Goal: Complete application form: Complete application form

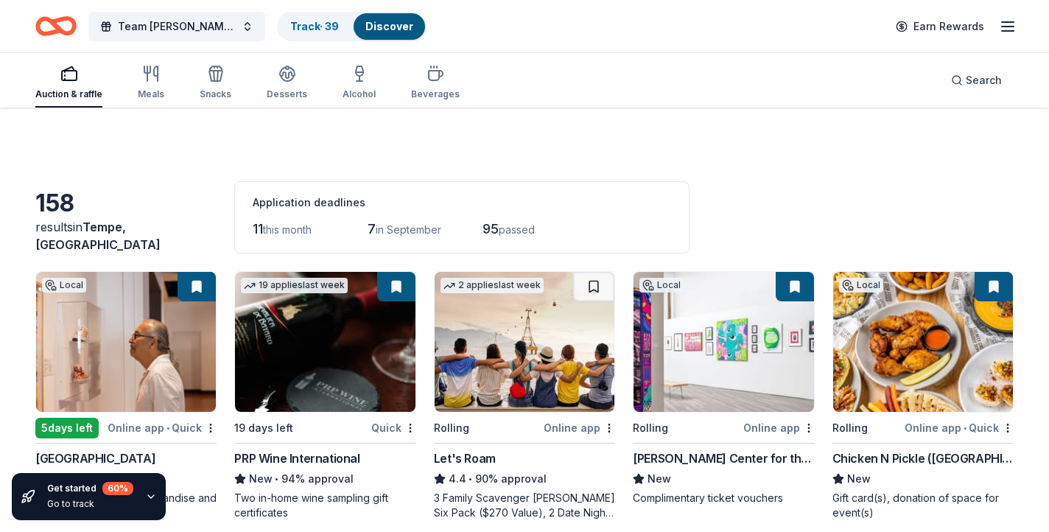
scroll to position [1539, 0]
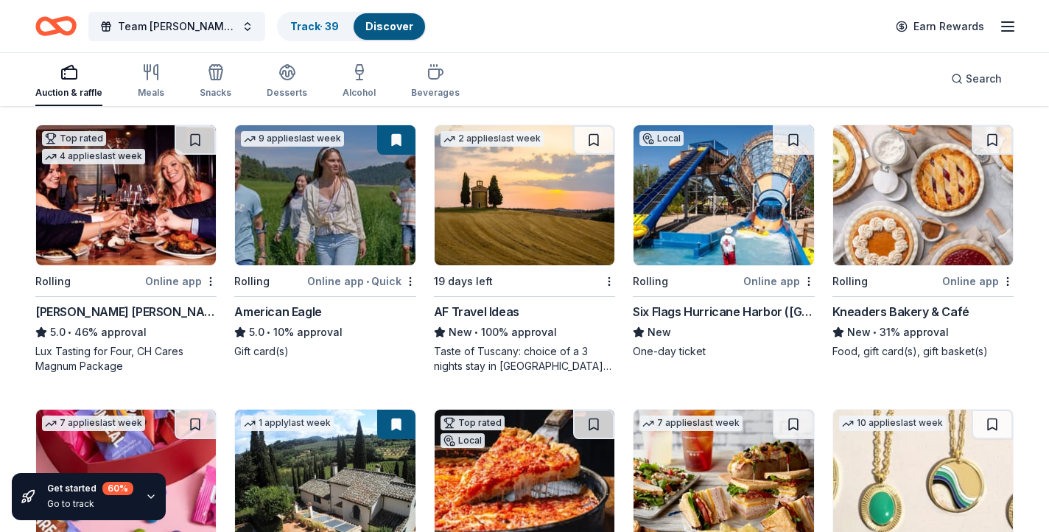
click at [534, 49] on div "Team Emery Classic Track · 39 Discover Earn Rewards" at bounding box center [524, 26] width 1049 height 52
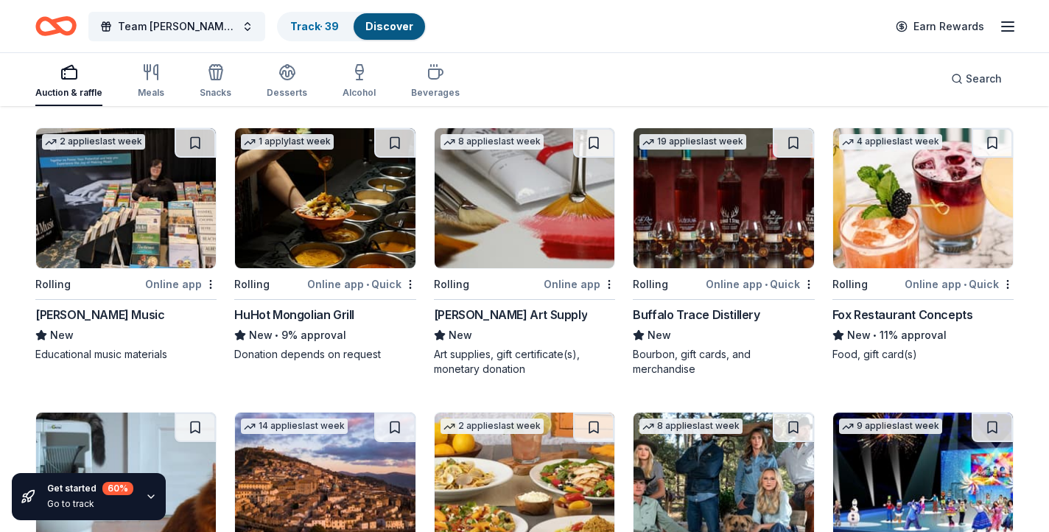
scroll to position [2946, 0]
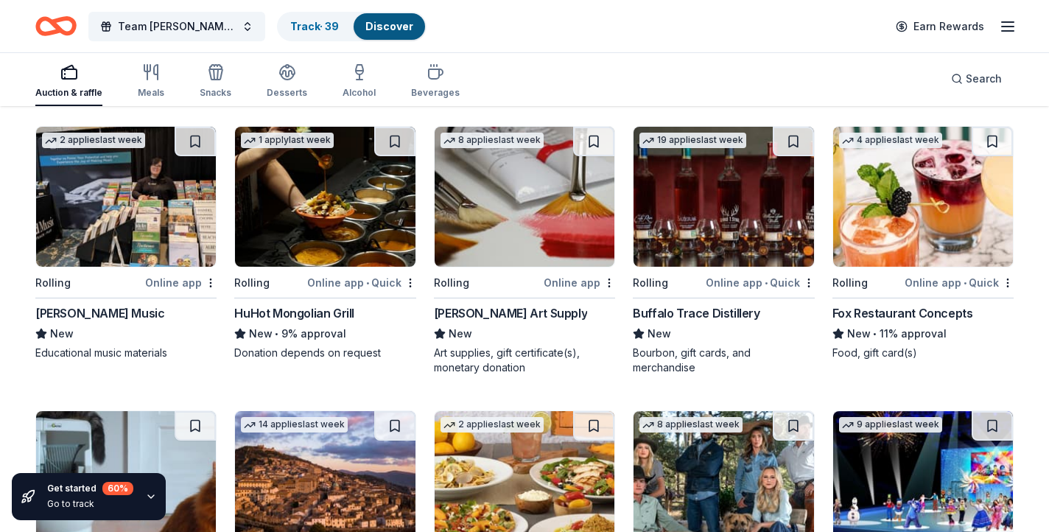
click at [712, 311] on div "Buffalo Trace Distillery" at bounding box center [696, 313] width 127 height 18
click at [681, 88] on div "Auction & raffle Meals Snacks Desserts Alcohol Beverages Search" at bounding box center [524, 79] width 979 height 55
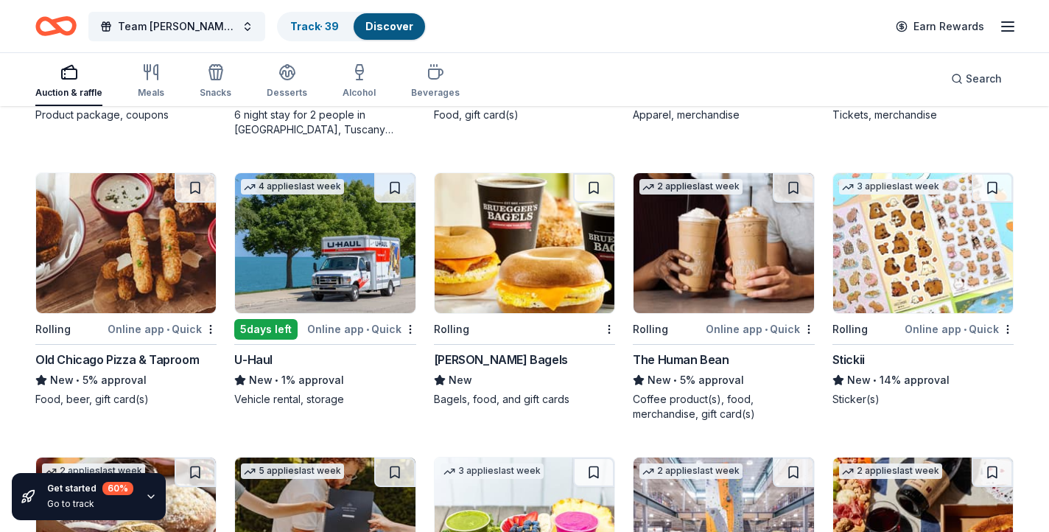
scroll to position [3472, 0]
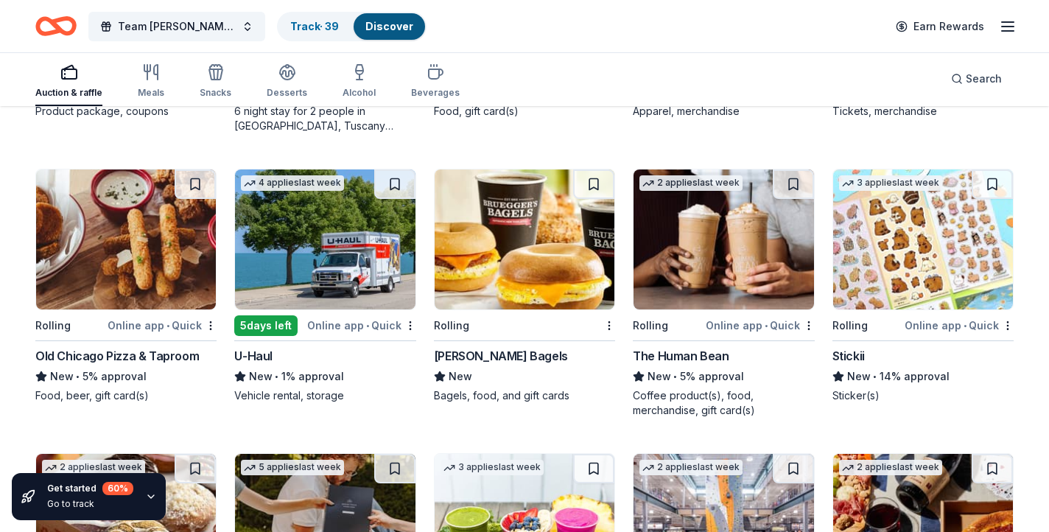
click at [164, 357] on div "Old Chicago Pizza & Taproom" at bounding box center [117, 356] width 164 height 18
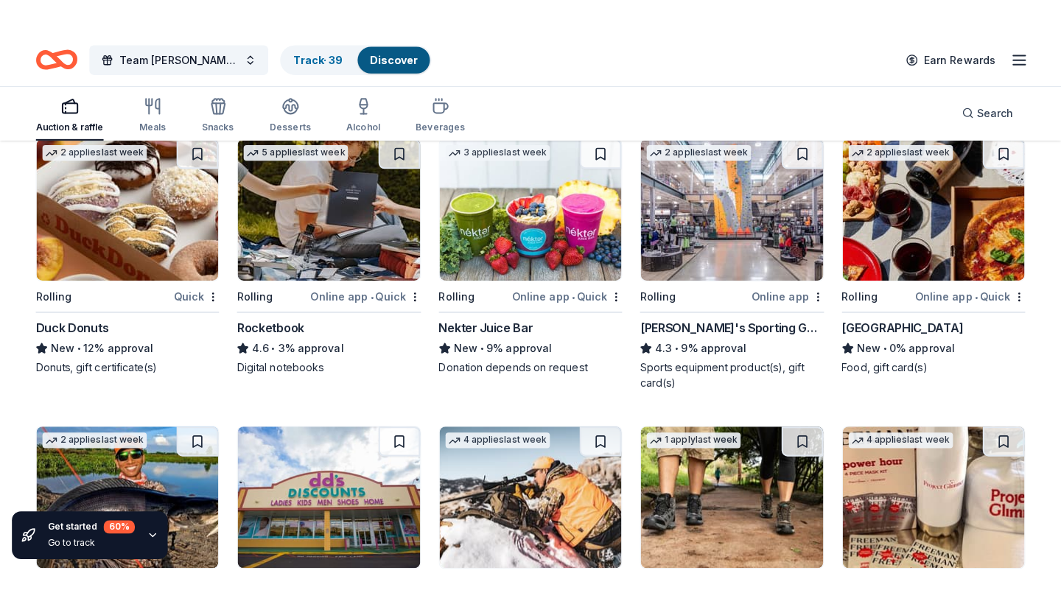
scroll to position [3816, 0]
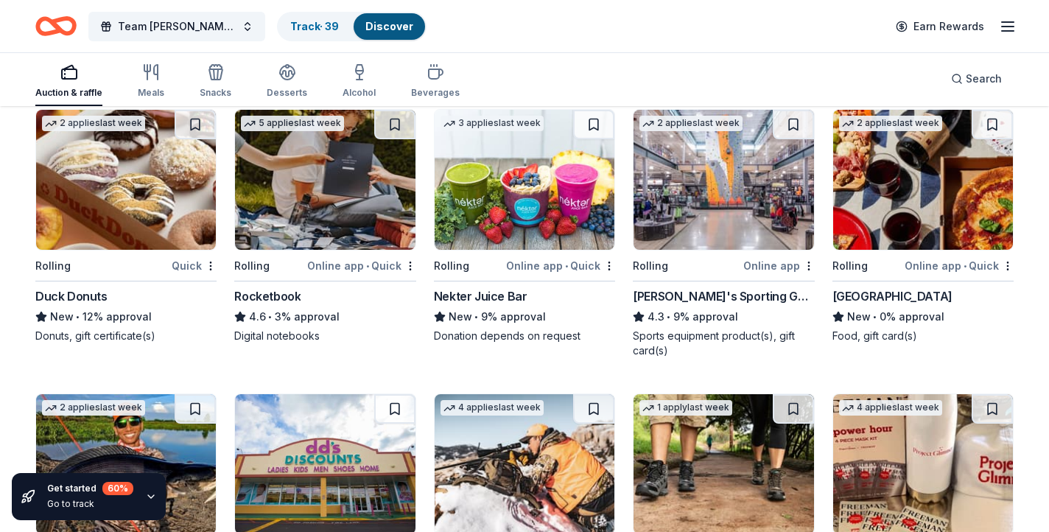
click at [87, 294] on div "Duck Donuts" at bounding box center [71, 296] width 72 height 18
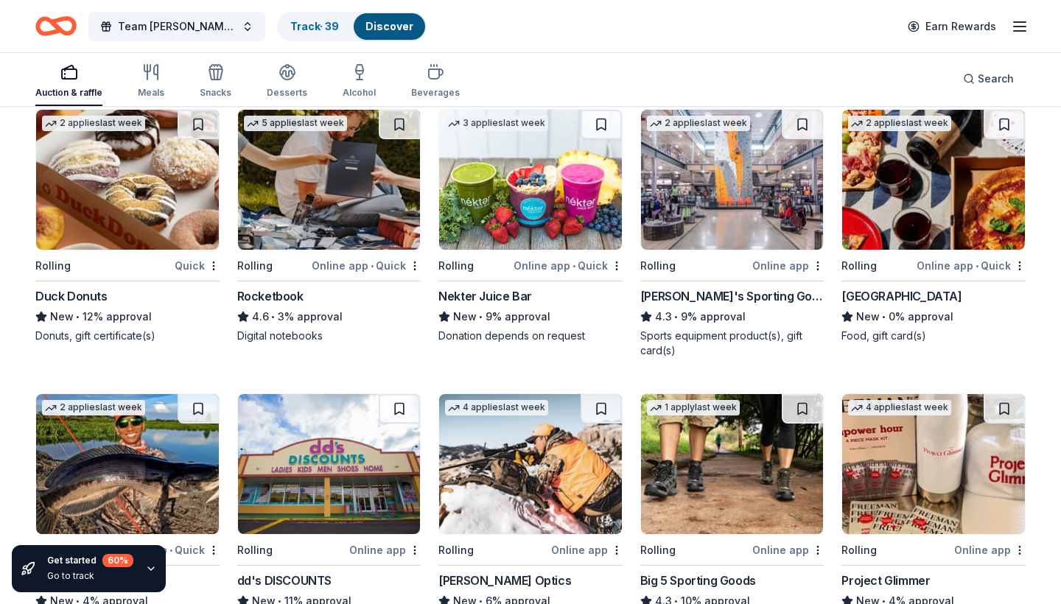
click at [550, 39] on div "Team Emery Classic Track · 39 Discover Earn Rewards" at bounding box center [530, 26] width 990 height 35
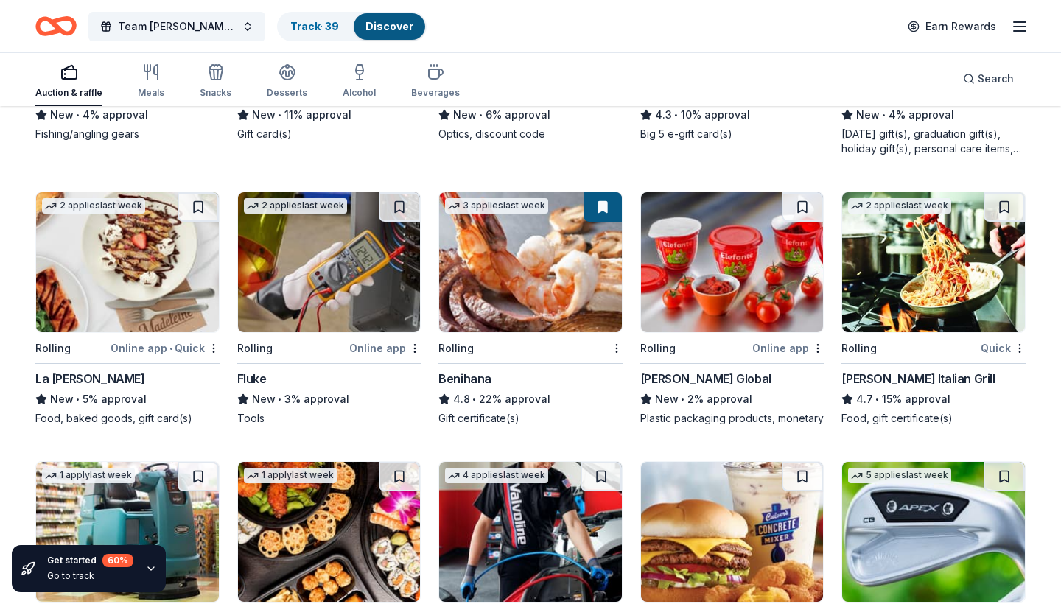
scroll to position [4306, 0]
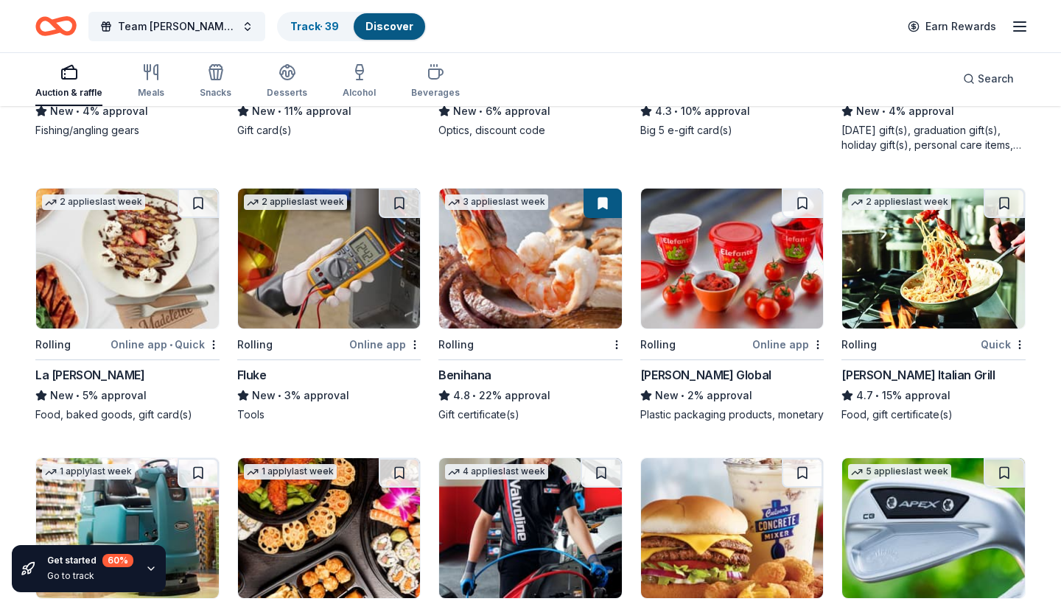
click at [468, 376] on div "Benihana" at bounding box center [464, 375] width 53 height 18
click at [581, 77] on div "Auction & raffle Meals Snacks Desserts Alcohol Beverages Search" at bounding box center [530, 79] width 990 height 55
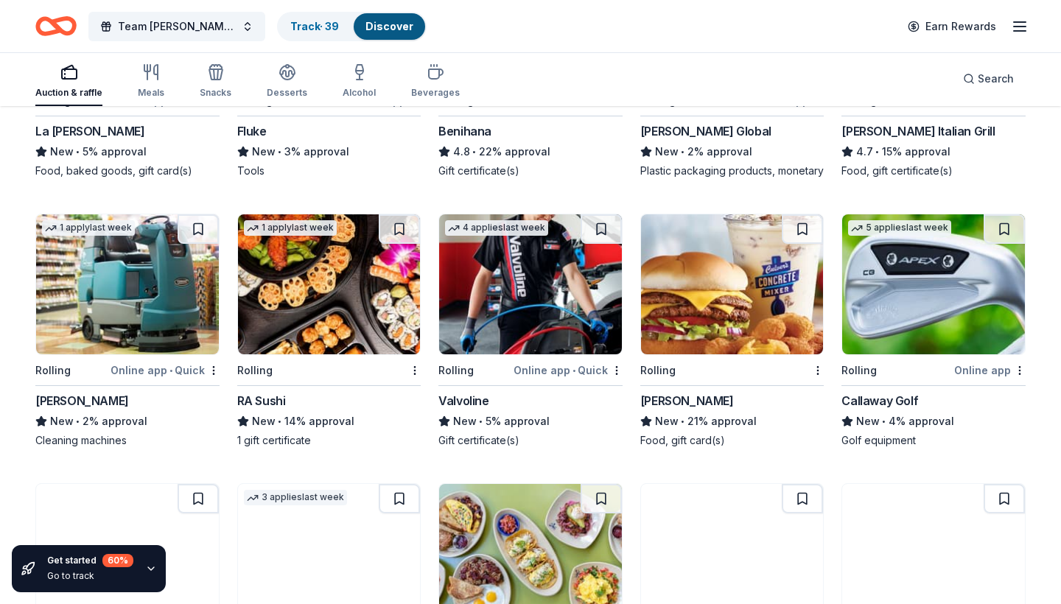
scroll to position [4551, 0]
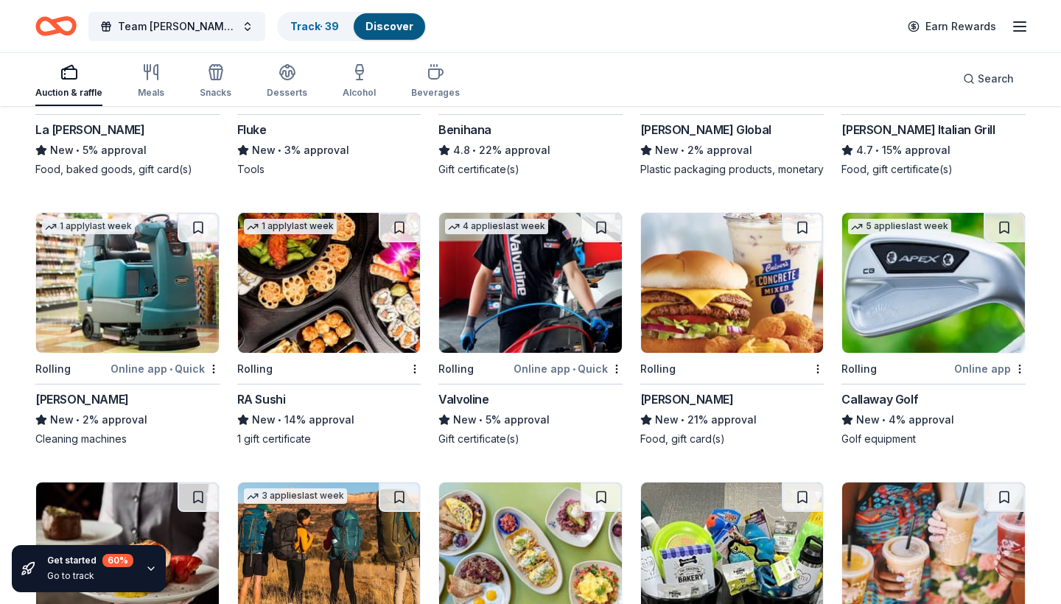
click at [263, 408] on div "RA Sushi" at bounding box center [261, 400] width 49 height 18
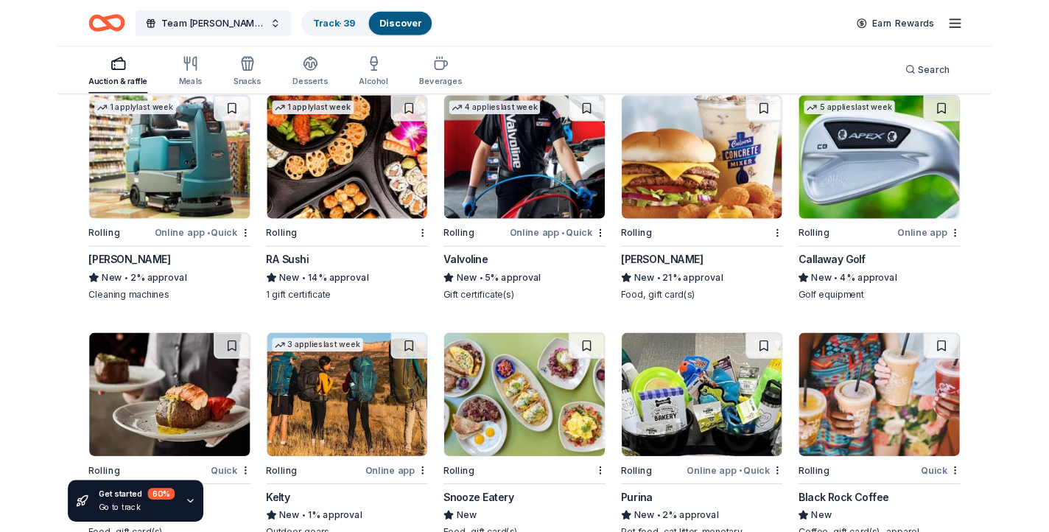
scroll to position [4669, 0]
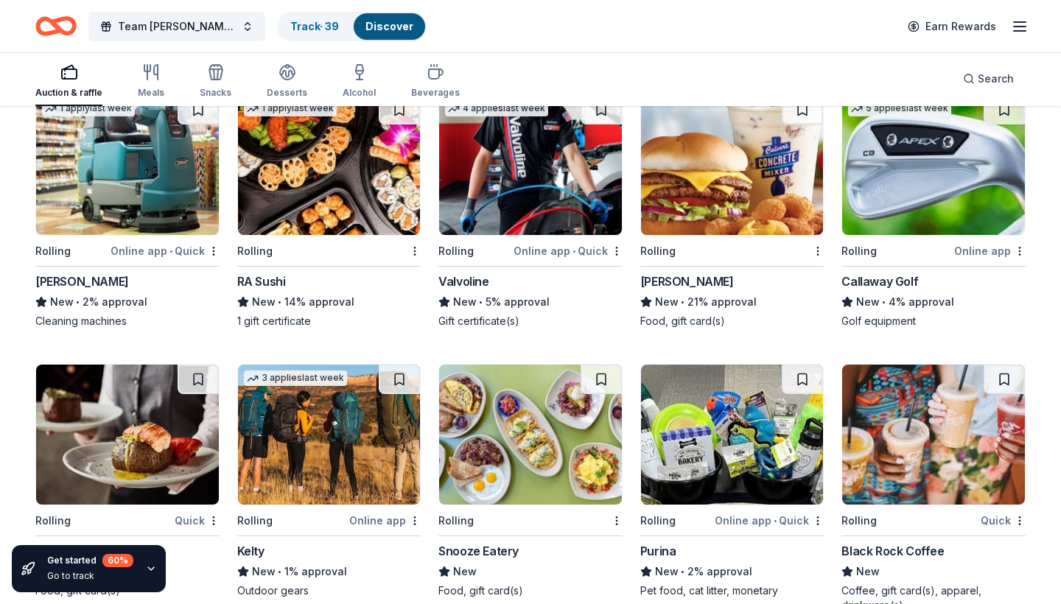
click at [674, 290] on div "Culver's" at bounding box center [687, 282] width 94 height 18
click at [877, 290] on div "Callaway Golf" at bounding box center [880, 282] width 77 height 18
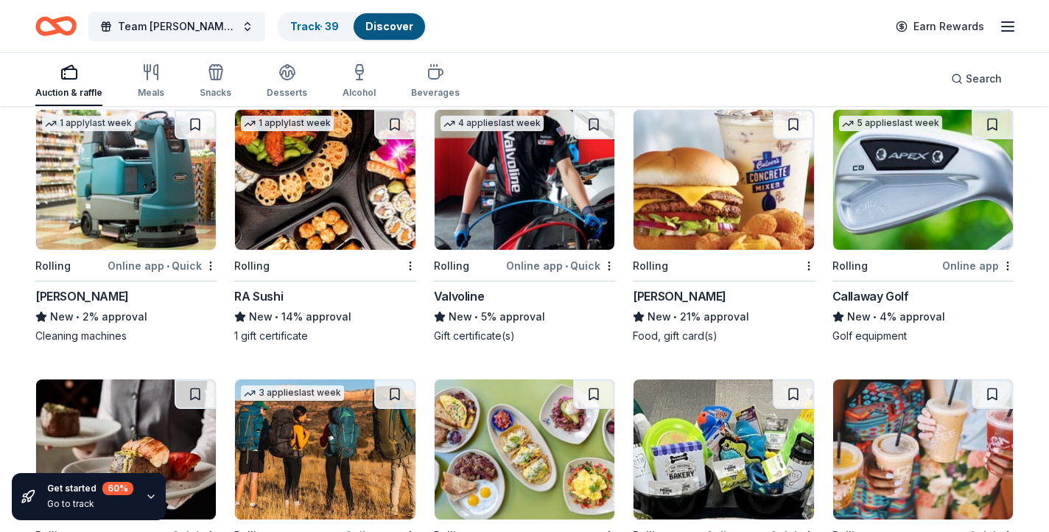
click at [543, 73] on div "Auction & raffle Meals Snacks Desserts Alcohol Beverages Search" at bounding box center [524, 79] width 979 height 55
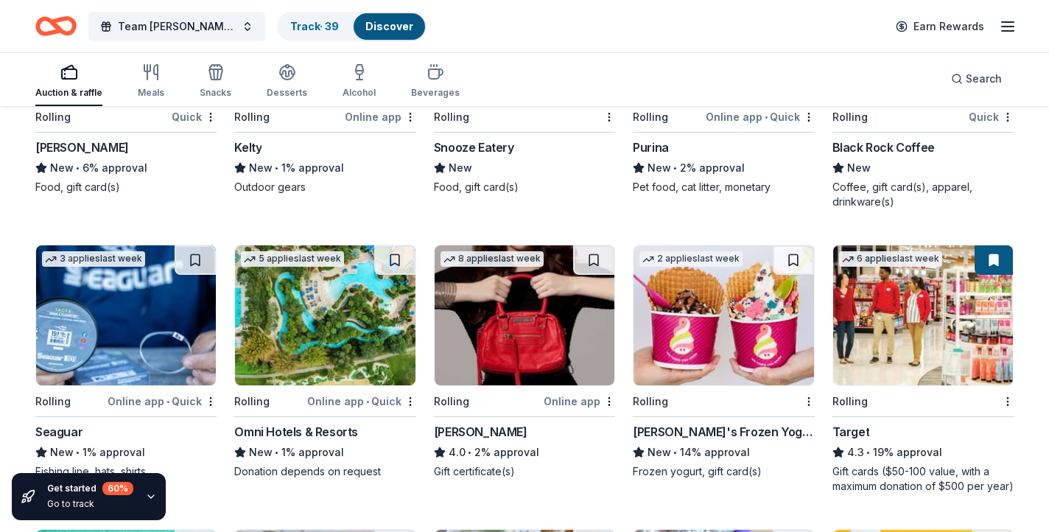
scroll to position [5098, 0]
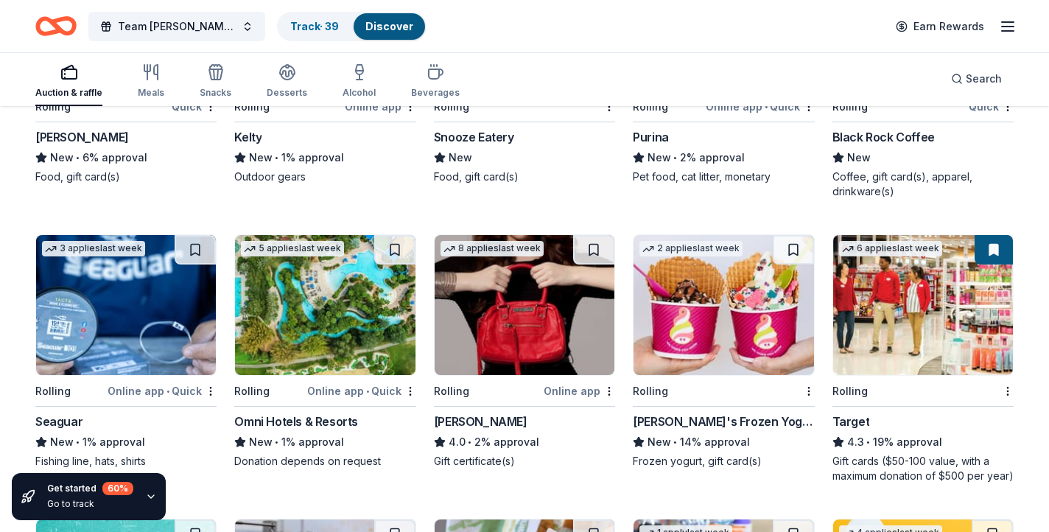
click at [486, 133] on div "Snooze Eatery" at bounding box center [474, 137] width 80 height 18
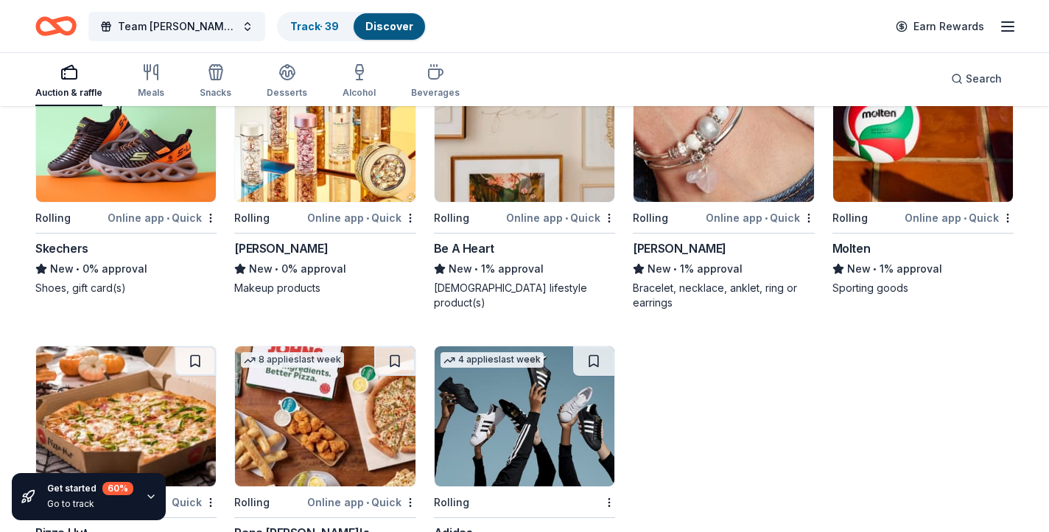
scroll to position [8653, 0]
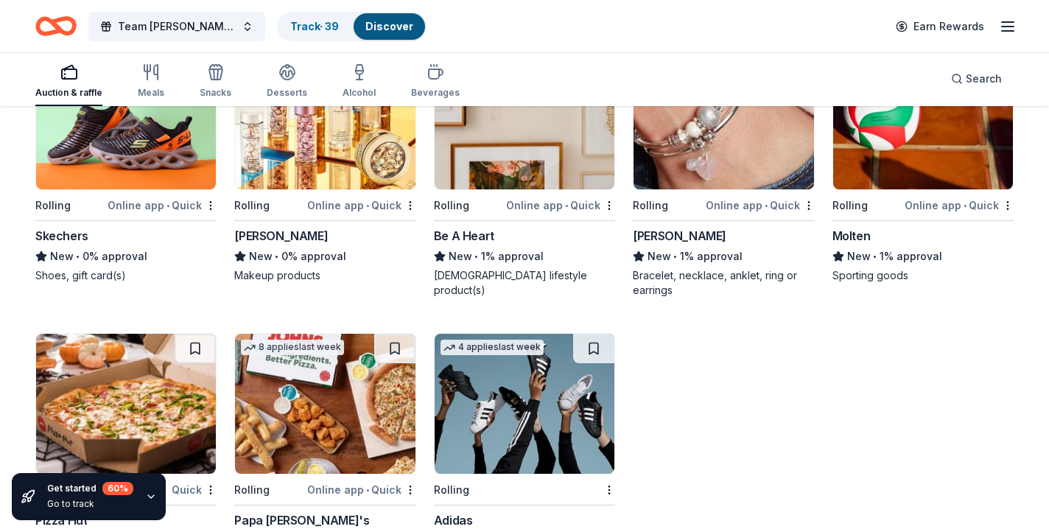
click at [677, 245] on div "[PERSON_NAME]" at bounding box center [680, 236] width 94 height 18
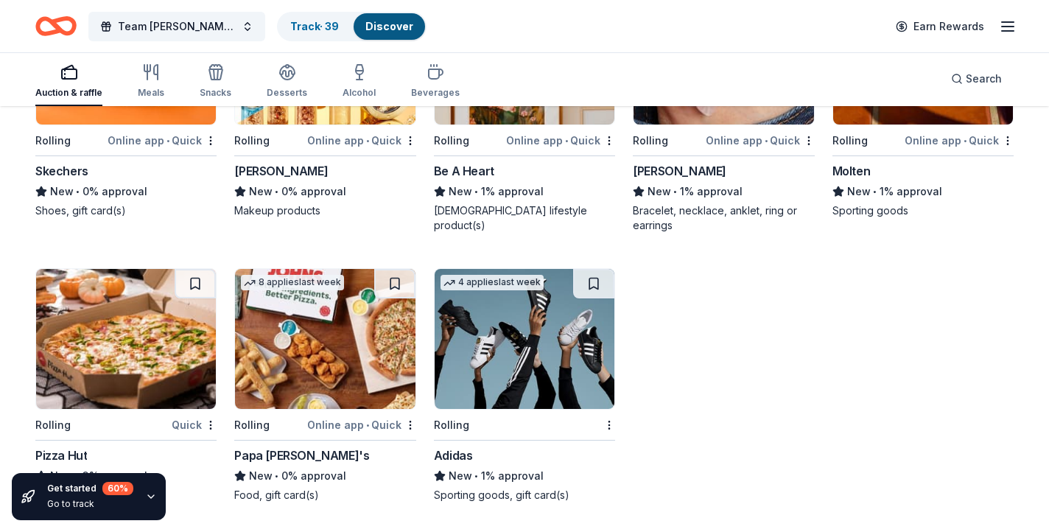
scroll to position [8733, 0]
click at [212, 80] on icon "button" at bounding box center [215, 74] width 13 height 10
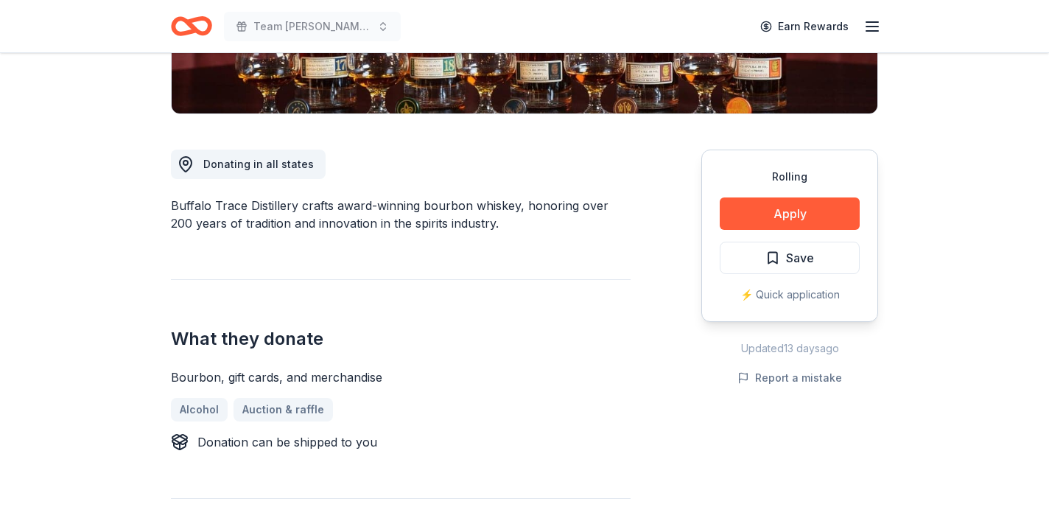
scroll to position [339, 0]
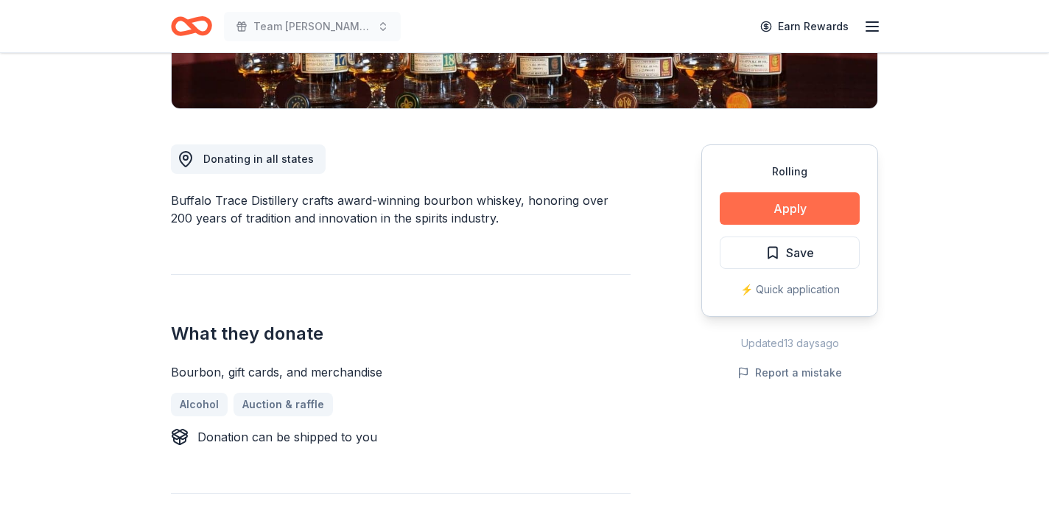
click at [786, 212] on button "Apply" at bounding box center [790, 208] width 140 height 32
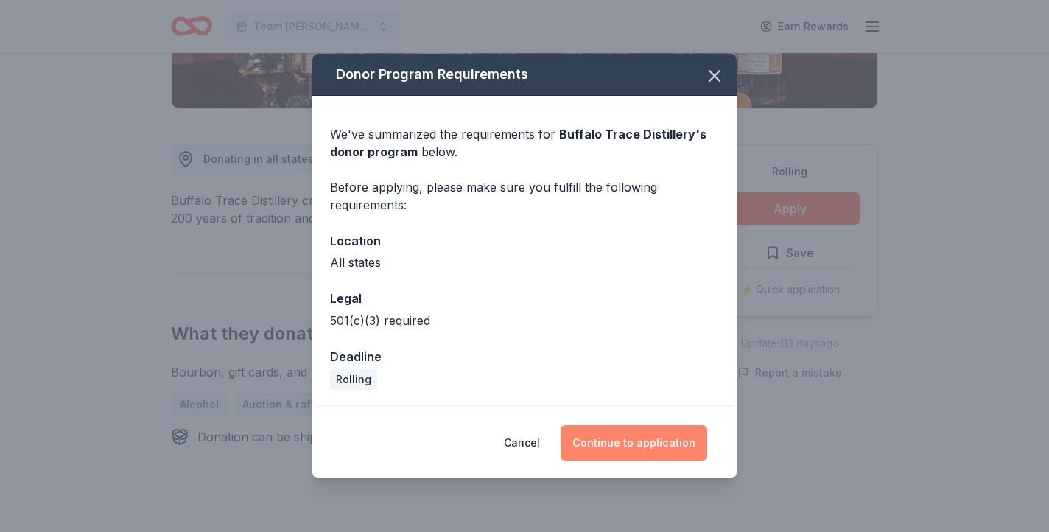
click at [638, 447] on button "Continue to application" at bounding box center [634, 442] width 147 height 35
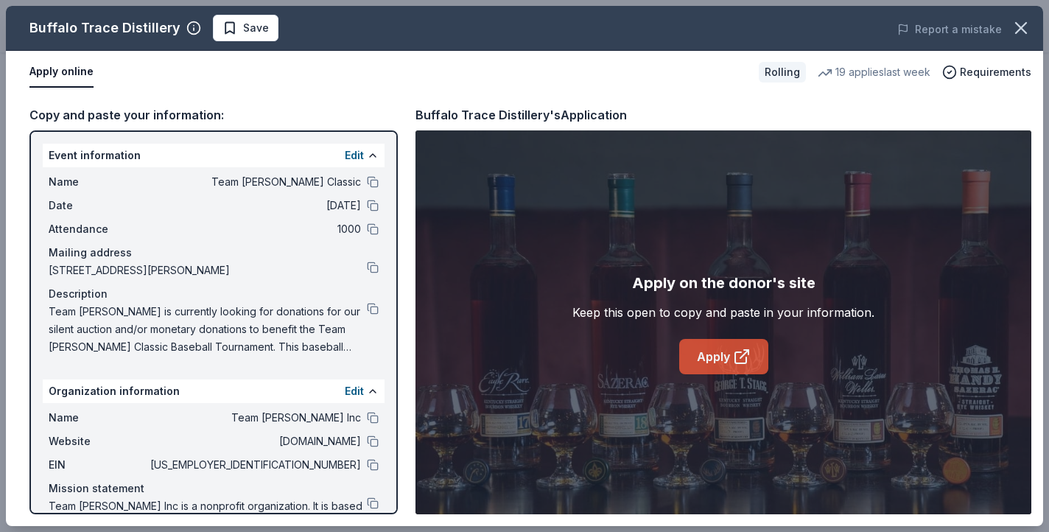
click at [729, 349] on link "Apply" at bounding box center [723, 356] width 89 height 35
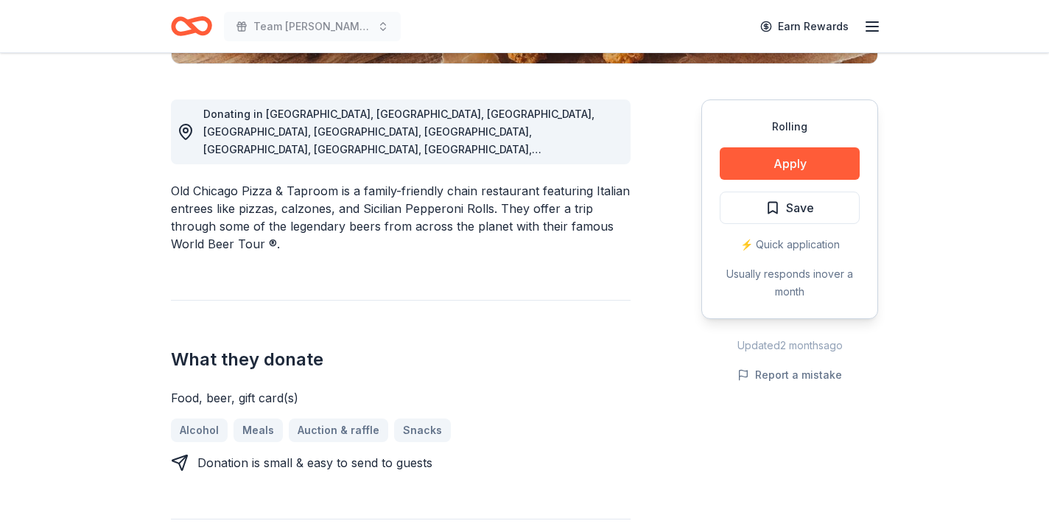
scroll to position [387, 0]
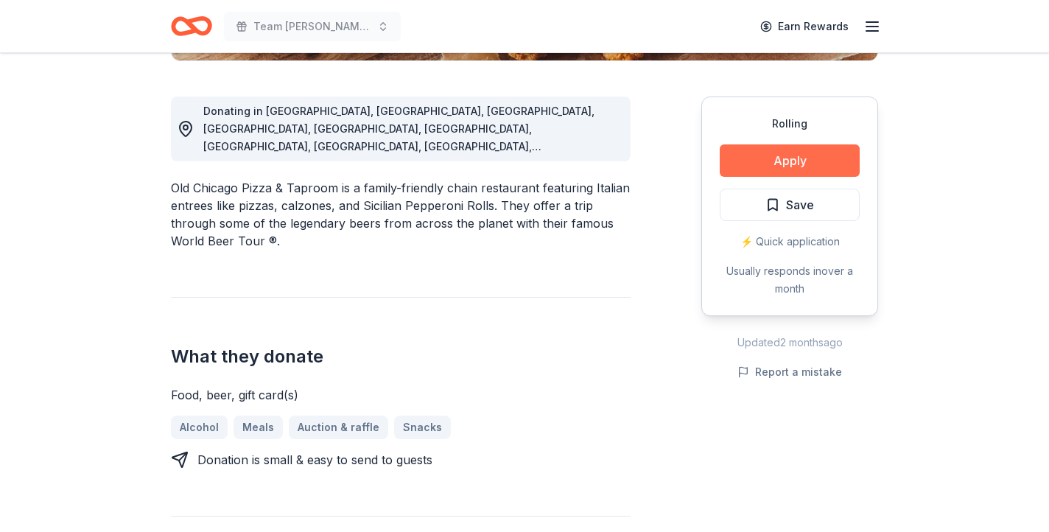
click at [810, 159] on button "Apply" at bounding box center [790, 160] width 140 height 32
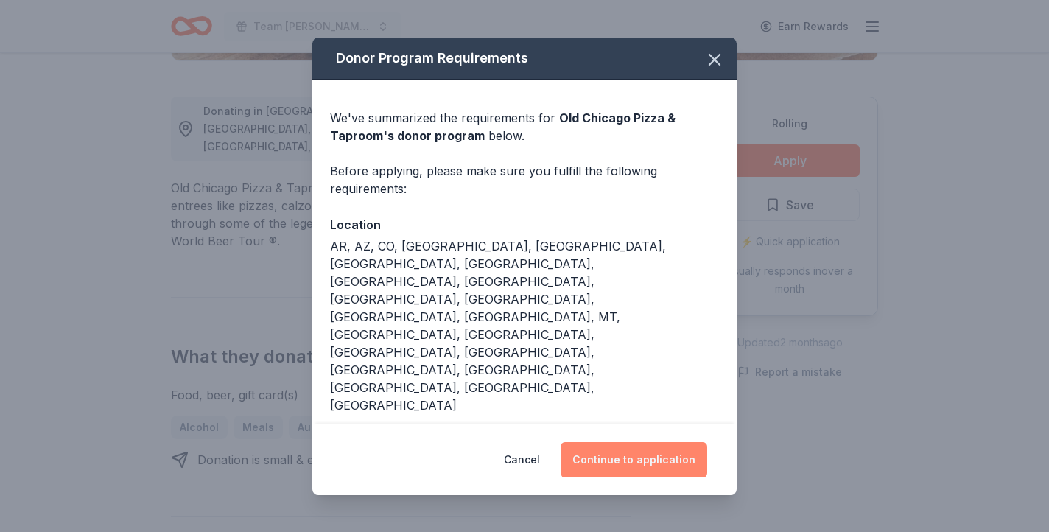
click at [644, 442] on button "Continue to application" at bounding box center [634, 459] width 147 height 35
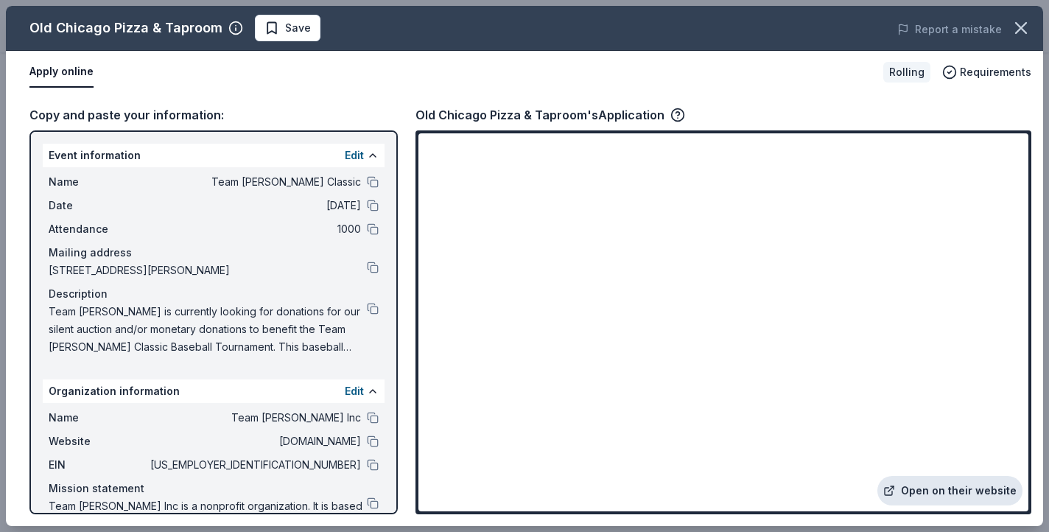
click at [954, 484] on link "Open on their website" at bounding box center [950, 490] width 145 height 29
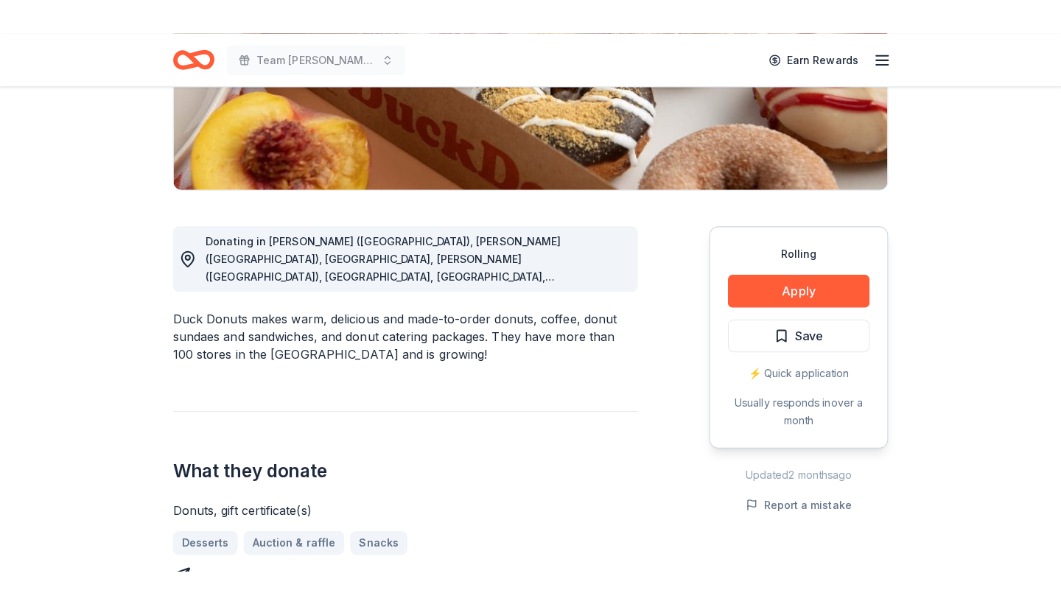
scroll to position [298, 0]
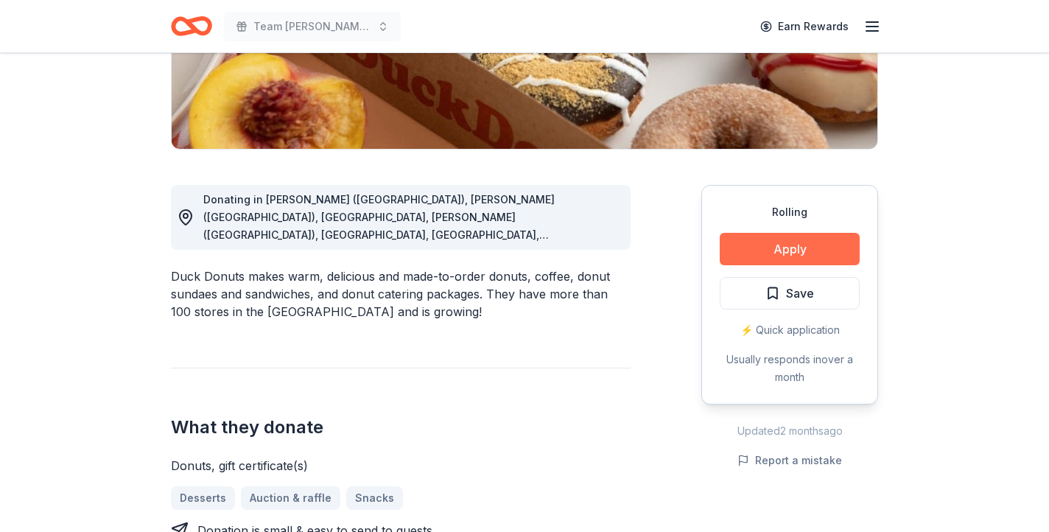
click at [807, 246] on button "Apply" at bounding box center [790, 249] width 140 height 32
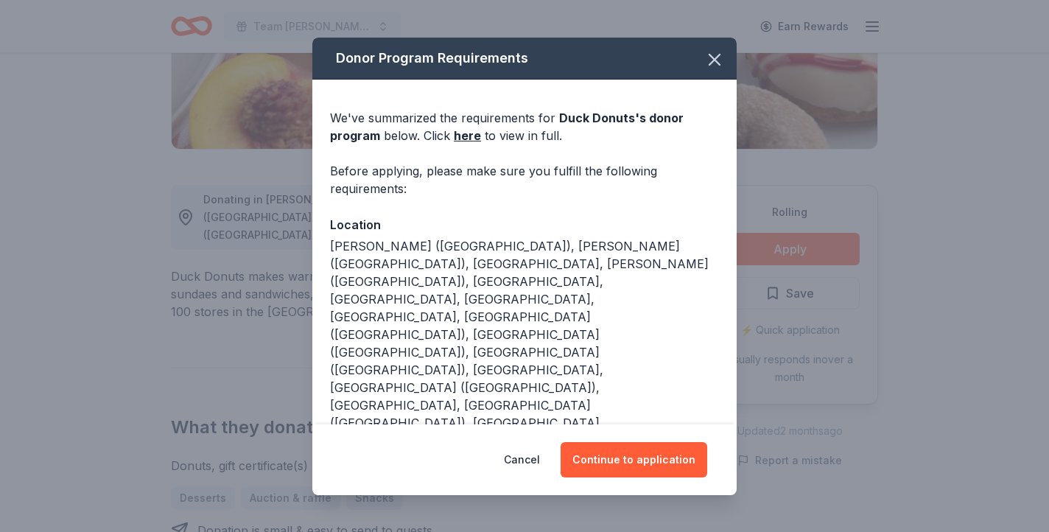
click at [677, 348] on div "We've summarized the requirements for Duck Donuts 's donor program below. Click…" at bounding box center [524, 359] width 424 height 558
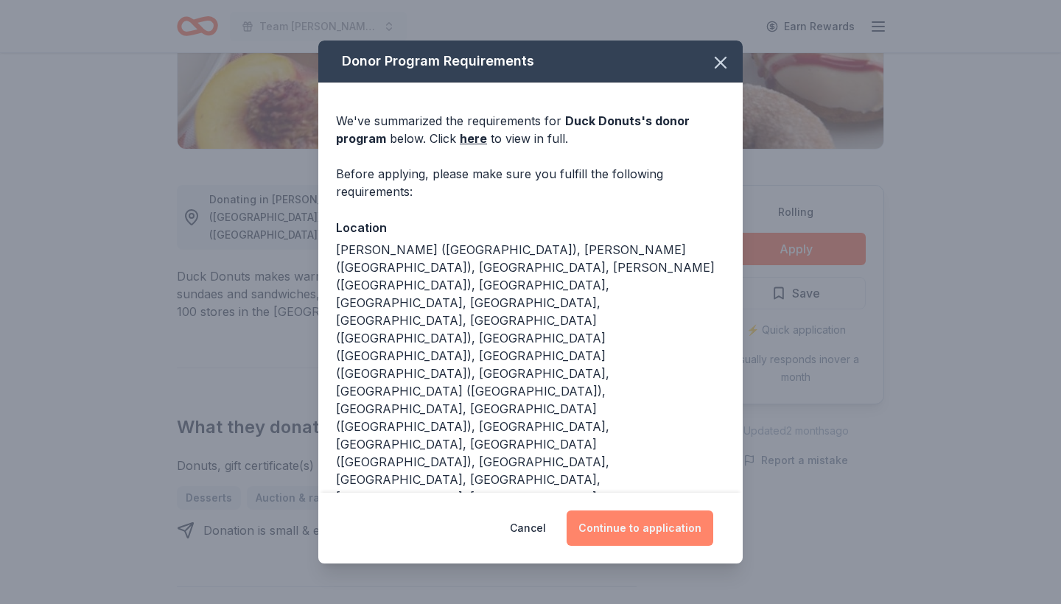
click at [646, 511] on button "Continue to application" at bounding box center [640, 528] width 147 height 35
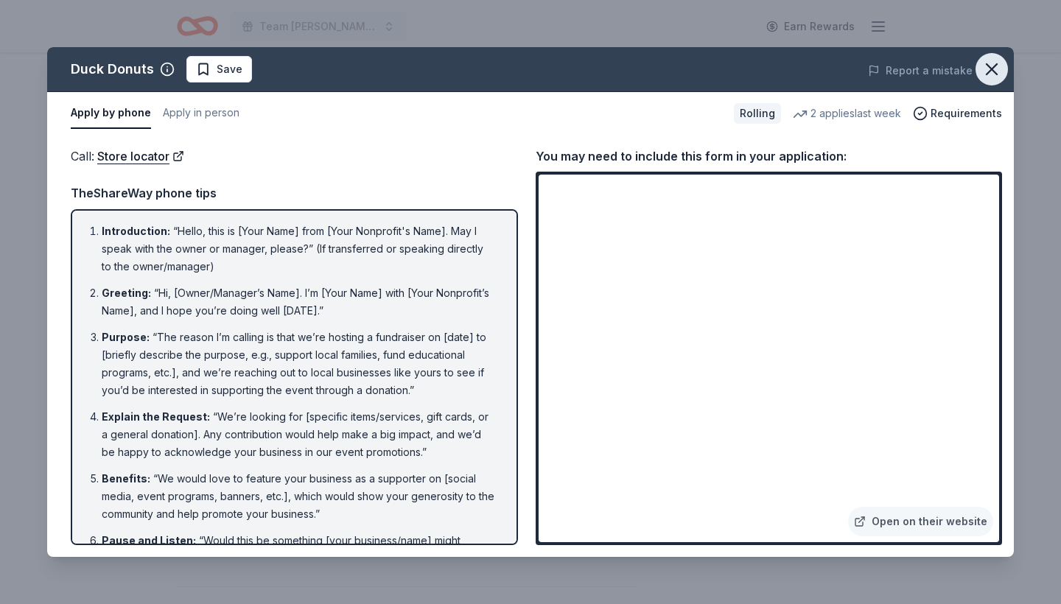
click at [994, 66] on icon "button" at bounding box center [992, 69] width 21 height 21
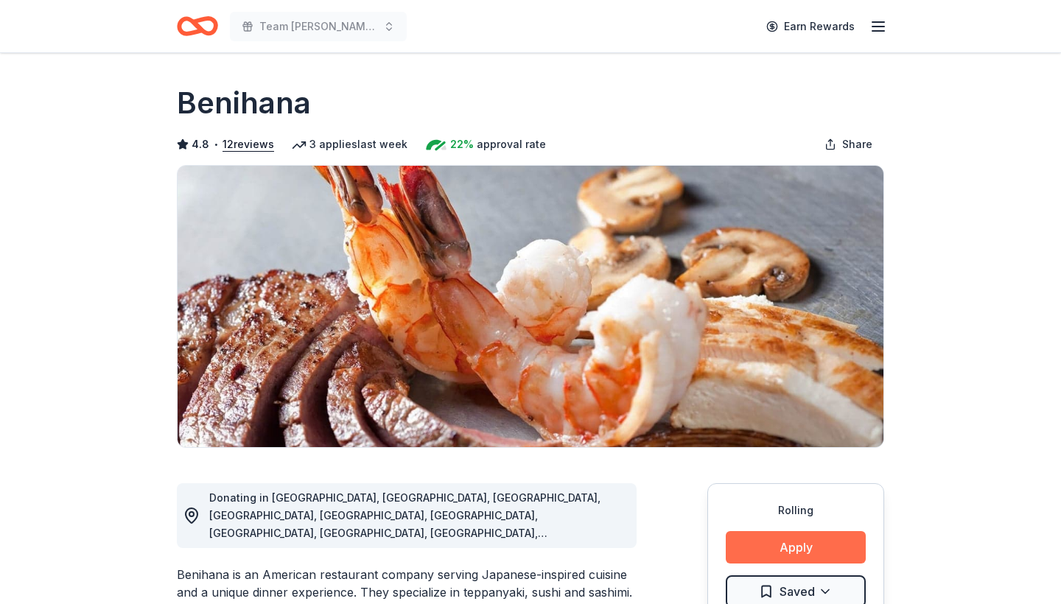
click at [803, 545] on button "Apply" at bounding box center [796, 547] width 140 height 32
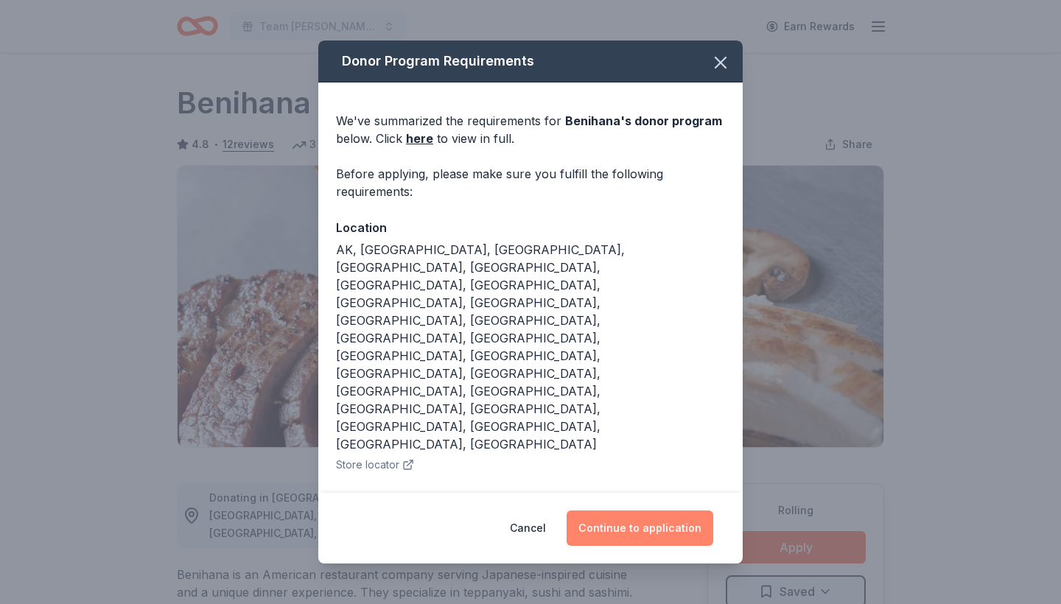
click at [663, 525] on button "Continue to application" at bounding box center [640, 528] width 147 height 35
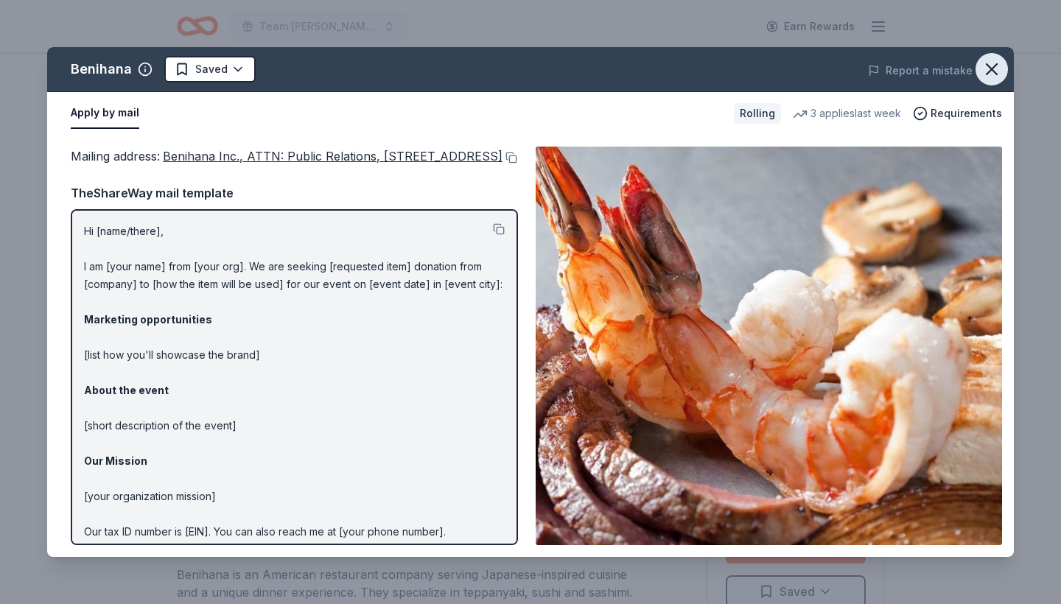
click at [998, 65] on icon "button" at bounding box center [992, 69] width 21 height 21
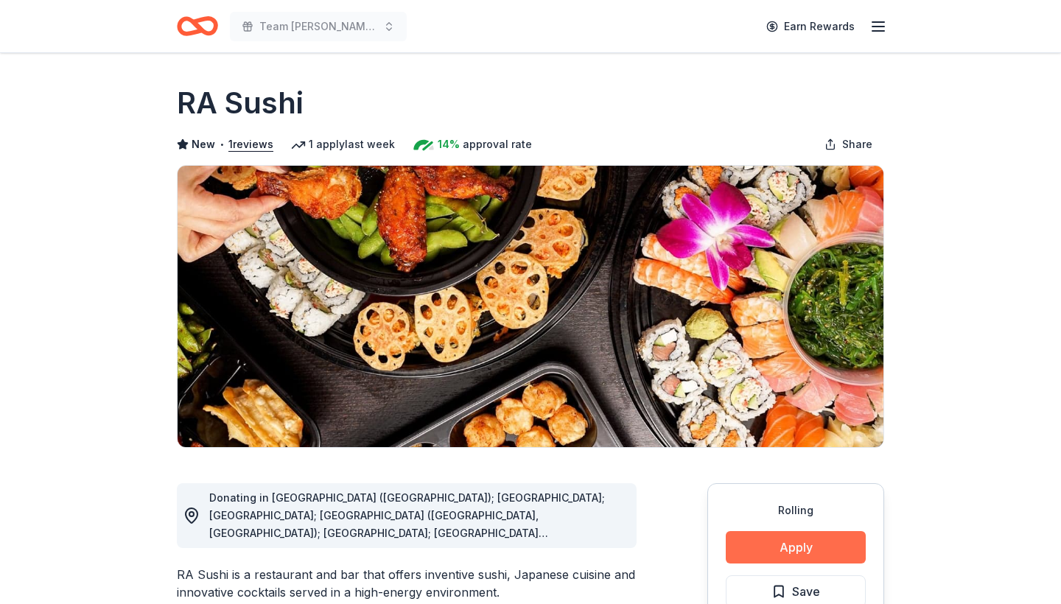
click at [792, 548] on button "Apply" at bounding box center [796, 547] width 140 height 32
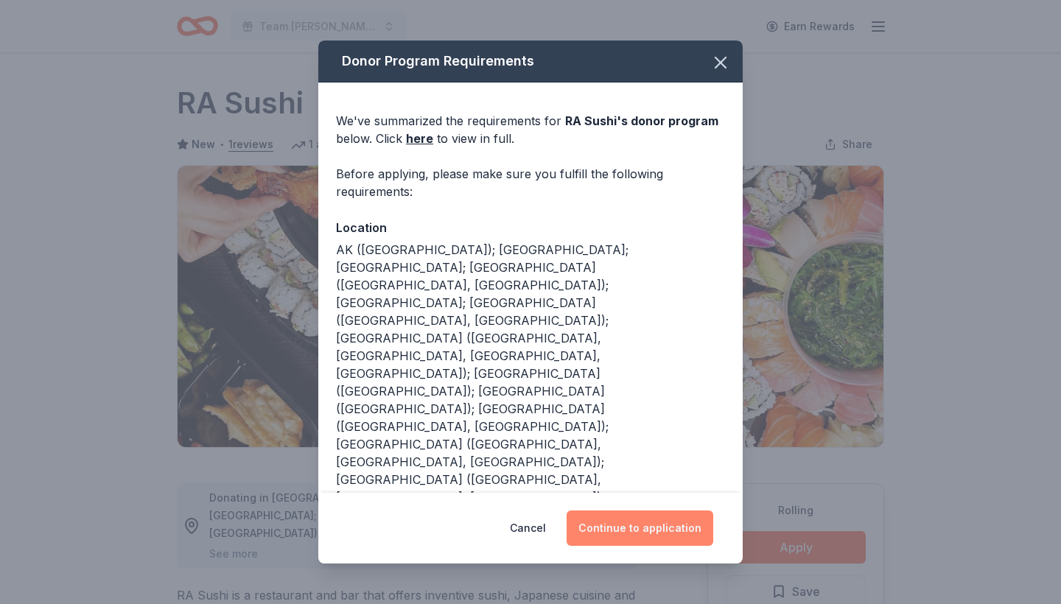
click at [657, 529] on button "Continue to application" at bounding box center [640, 528] width 147 height 35
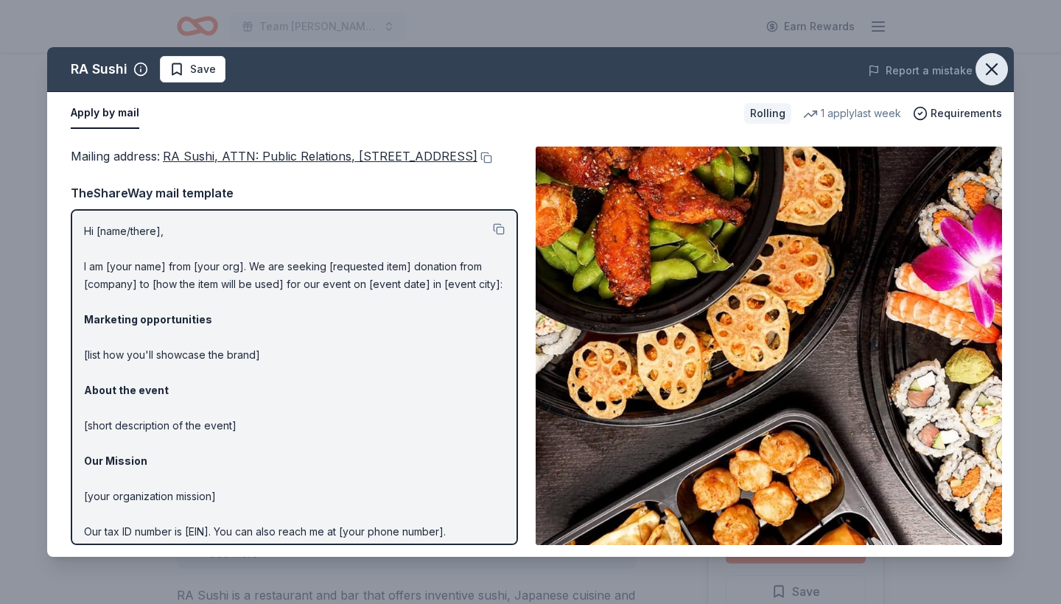
click at [996, 69] on icon "button" at bounding box center [992, 69] width 21 height 21
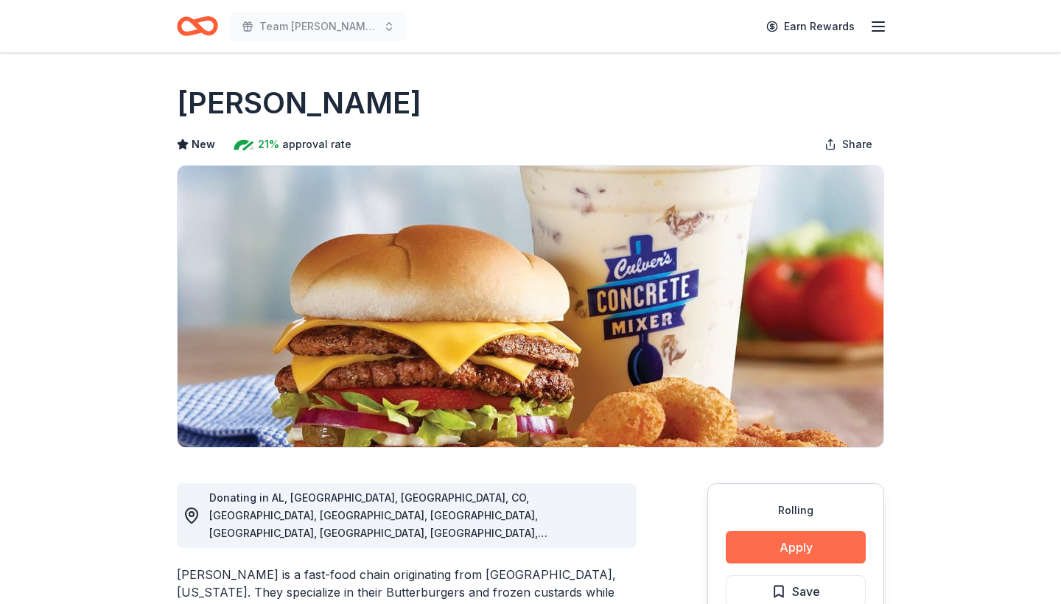
click at [794, 543] on button "Apply" at bounding box center [796, 547] width 140 height 32
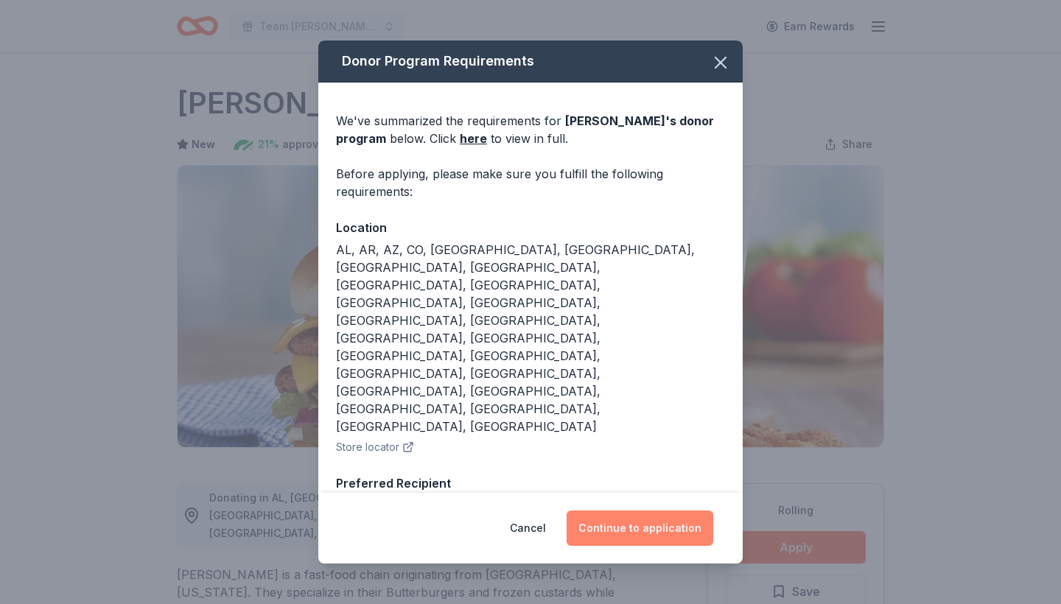
click at [644, 511] on button "Continue to application" at bounding box center [640, 528] width 147 height 35
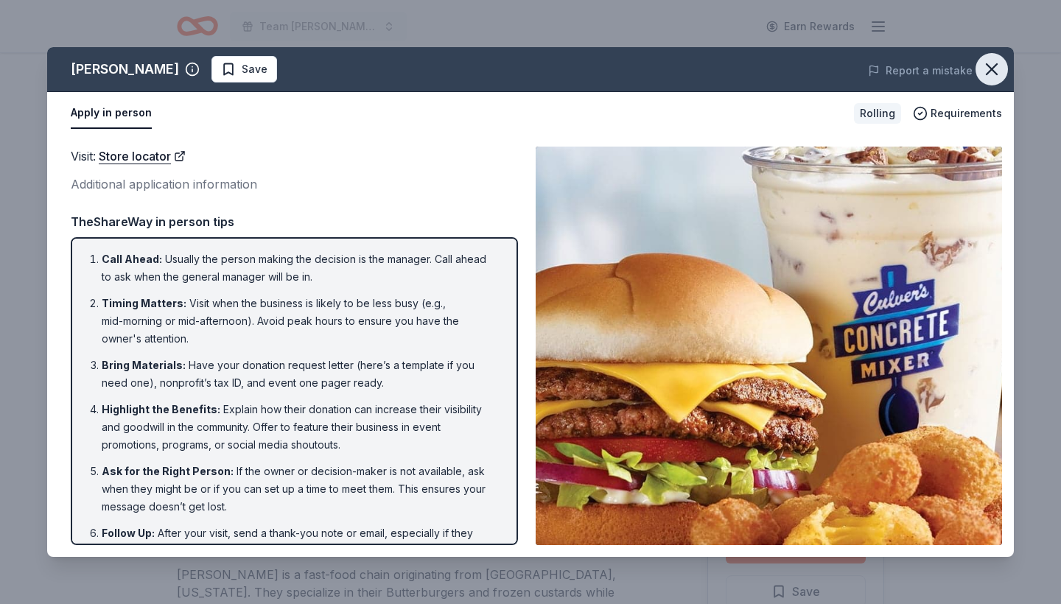
click at [995, 66] on icon "button" at bounding box center [992, 69] width 21 height 21
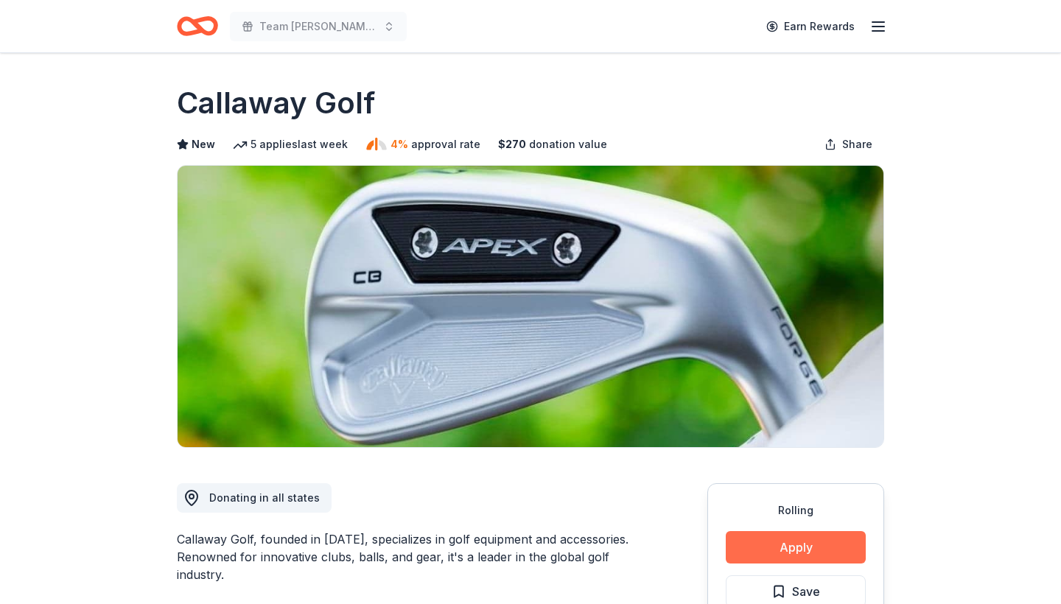
click at [796, 545] on button "Apply" at bounding box center [796, 547] width 140 height 32
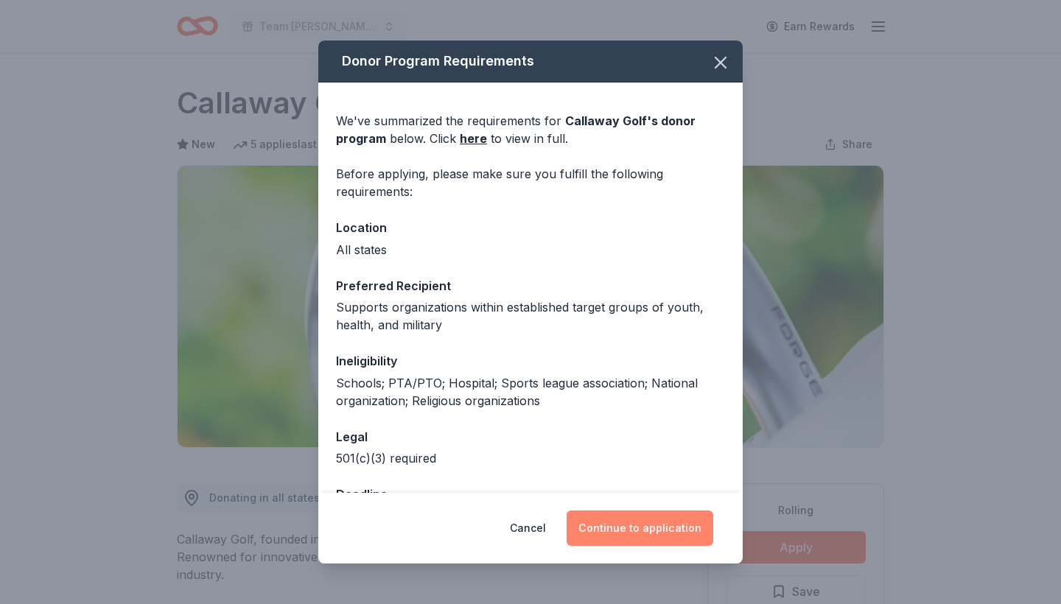
click at [633, 528] on button "Continue to application" at bounding box center [640, 528] width 147 height 35
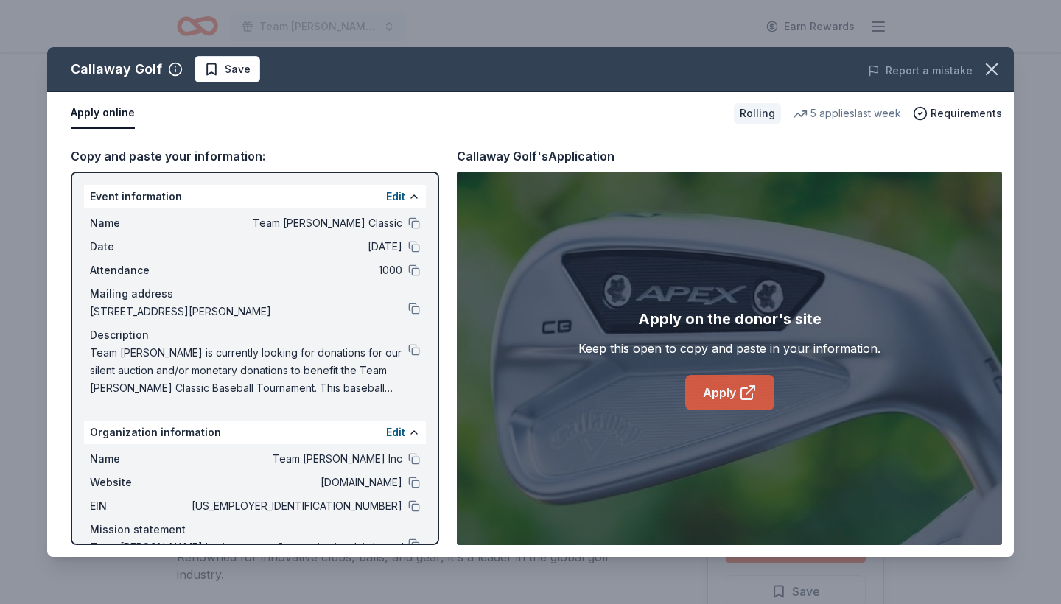
click at [733, 386] on link "Apply" at bounding box center [729, 392] width 89 height 35
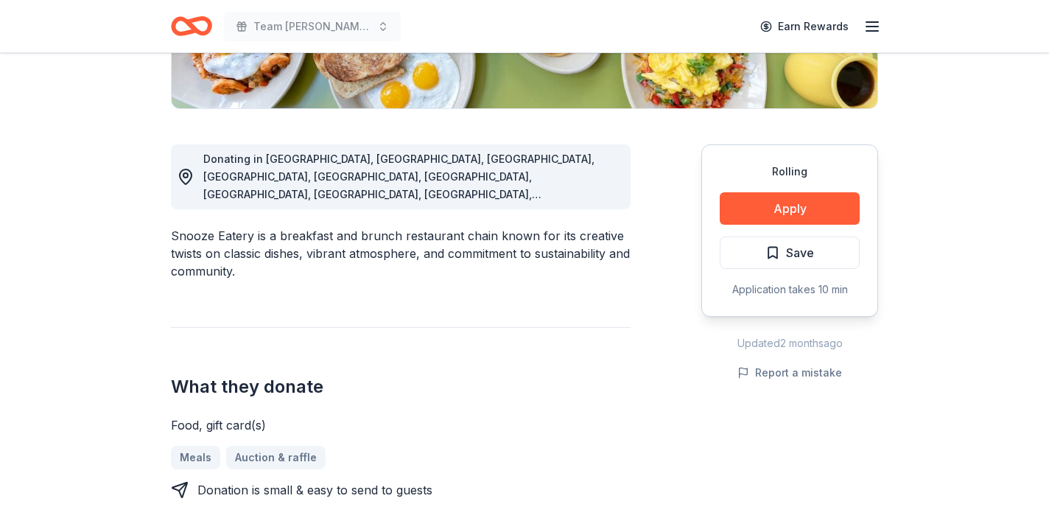
scroll to position [340, 0]
click at [797, 202] on button "Apply" at bounding box center [790, 208] width 140 height 32
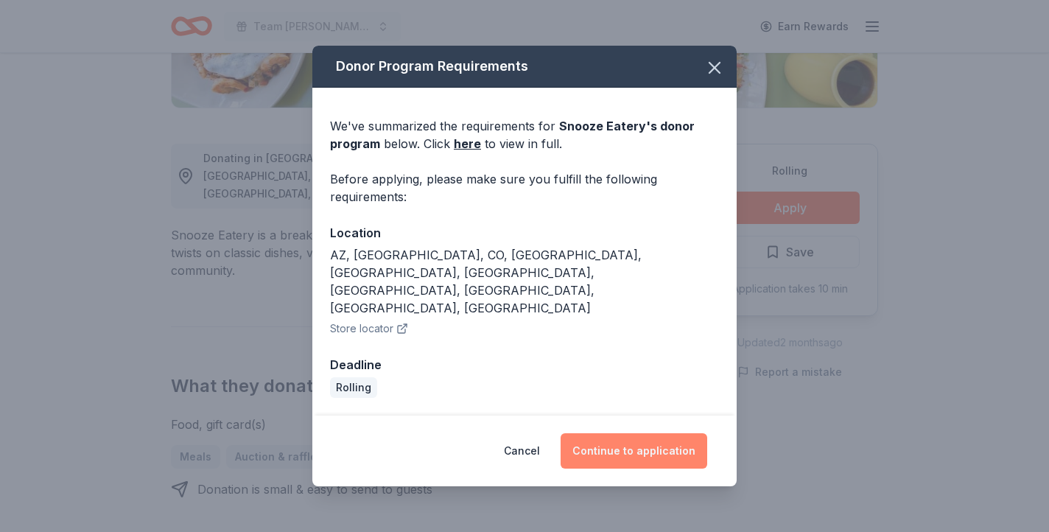
click at [674, 433] on button "Continue to application" at bounding box center [634, 450] width 147 height 35
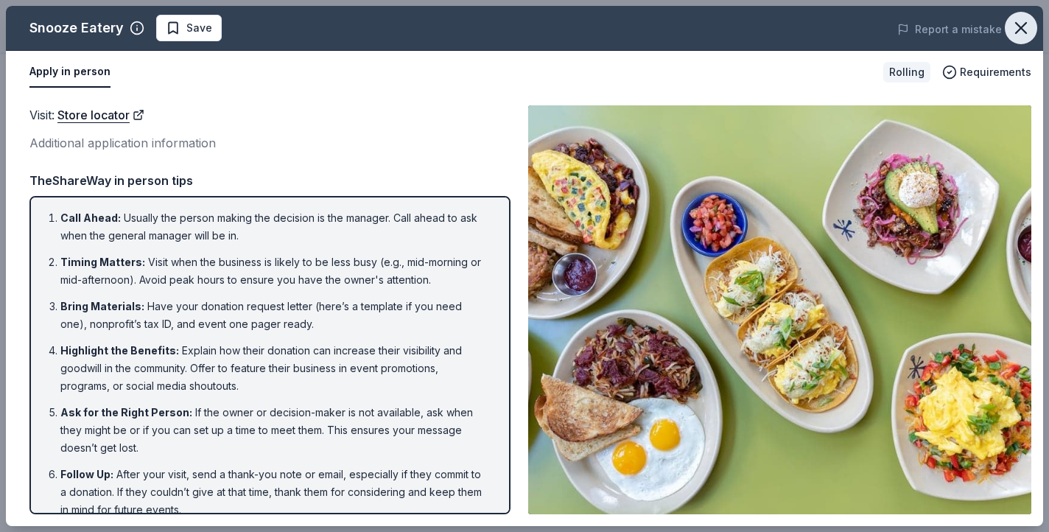
click at [1022, 30] on icon "button" at bounding box center [1021, 28] width 21 height 21
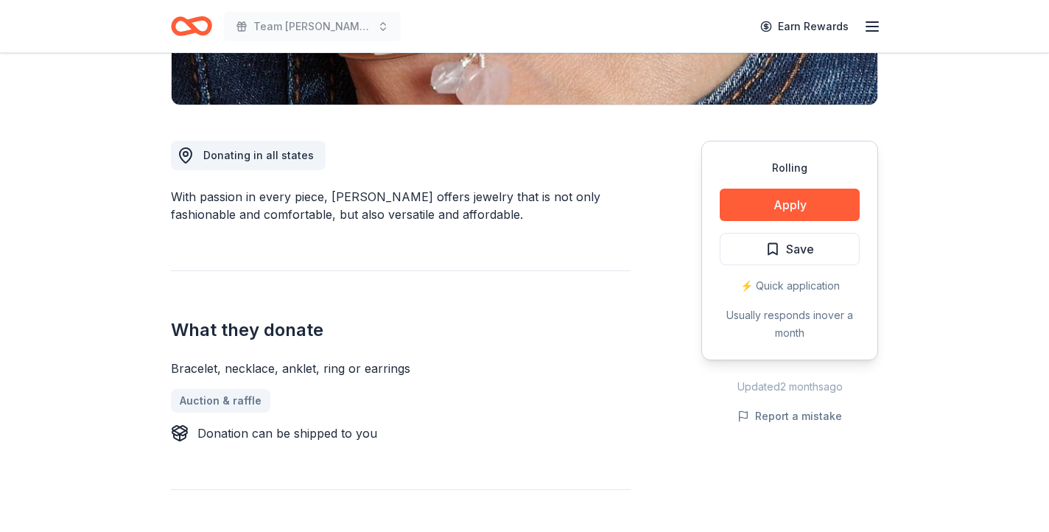
scroll to position [352, 0]
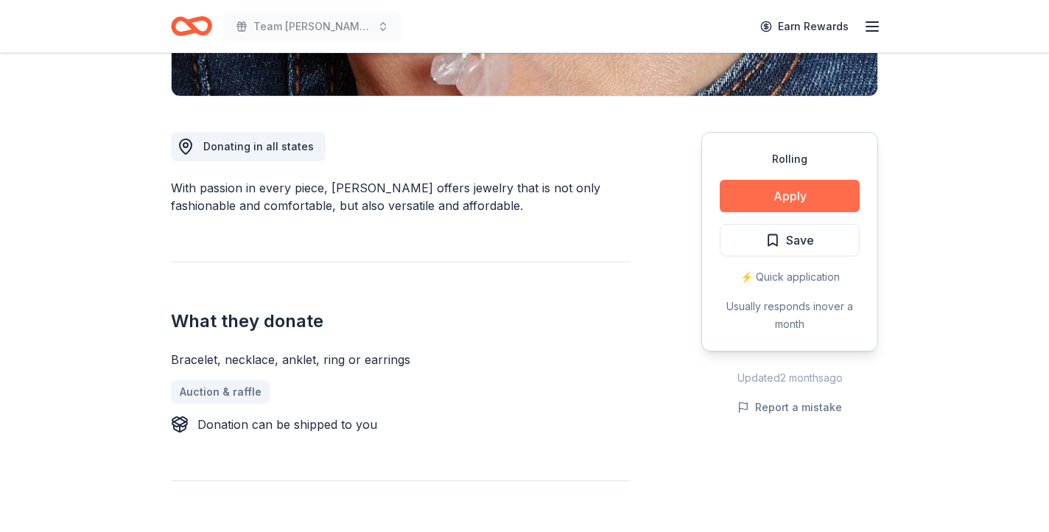
click at [791, 195] on button "Apply" at bounding box center [790, 196] width 140 height 32
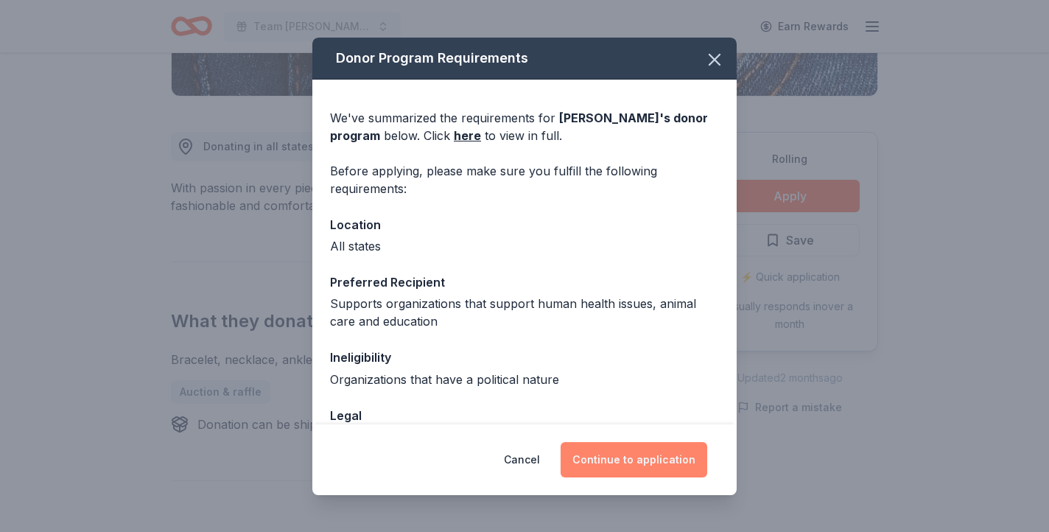
click at [615, 458] on button "Continue to application" at bounding box center [634, 459] width 147 height 35
